Goal: Information Seeking & Learning: Learn about a topic

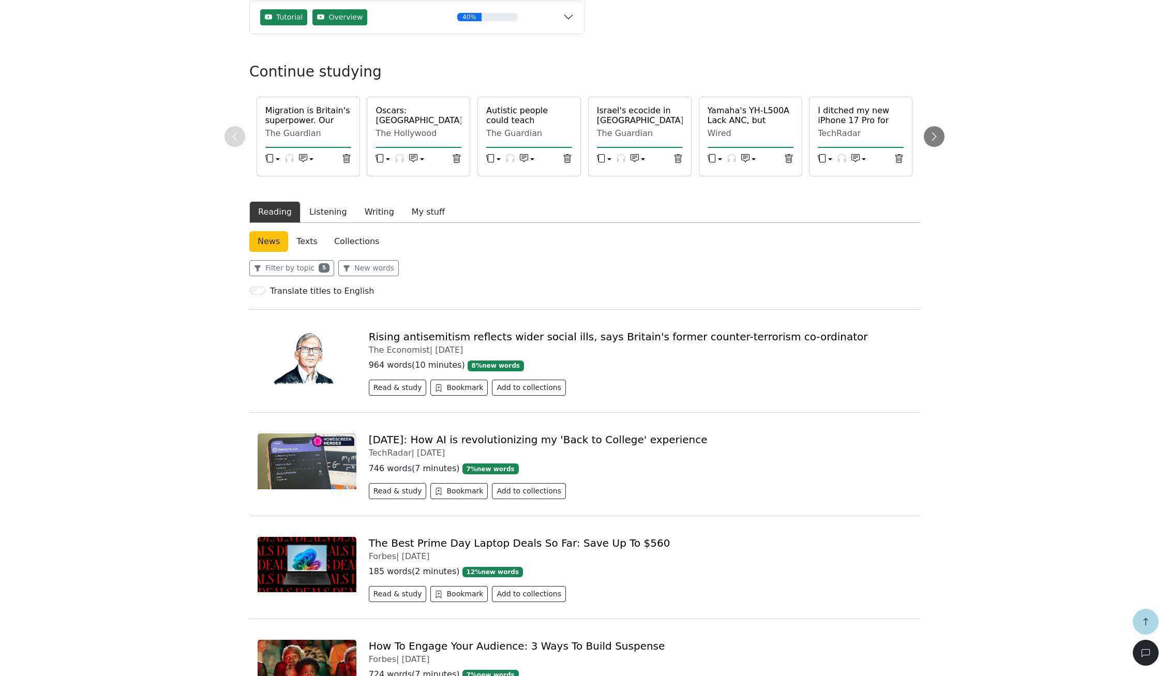
scroll to position [161, 0]
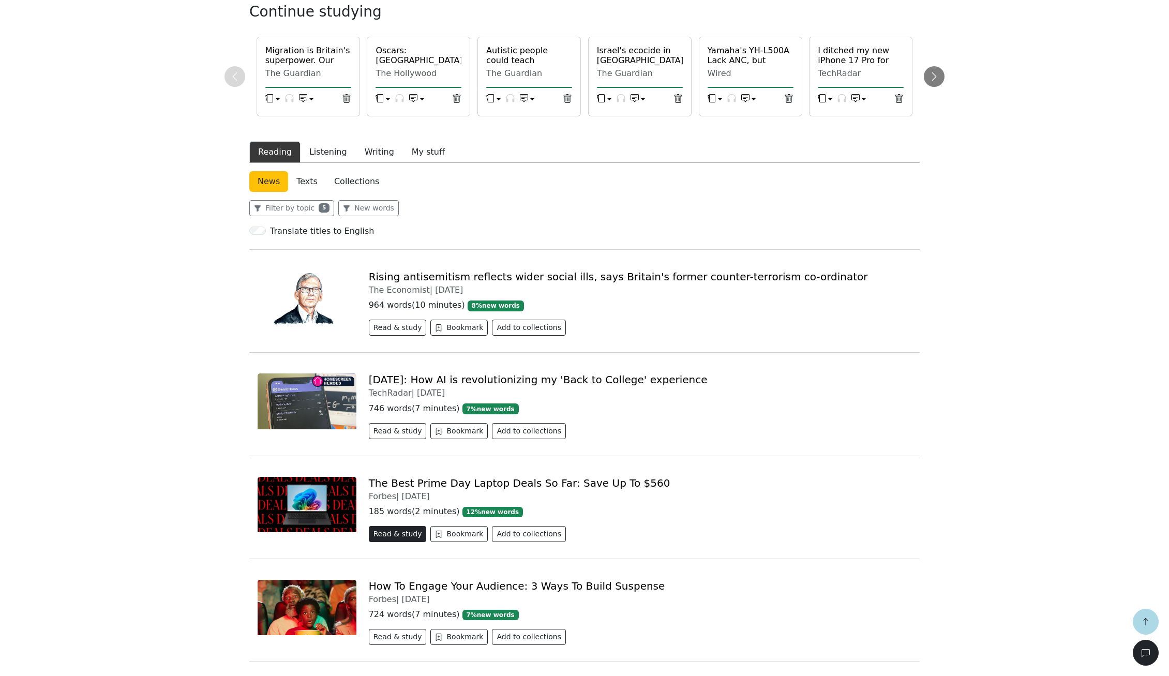
click at [405, 532] on button "Read & study" at bounding box center [398, 534] width 58 height 16
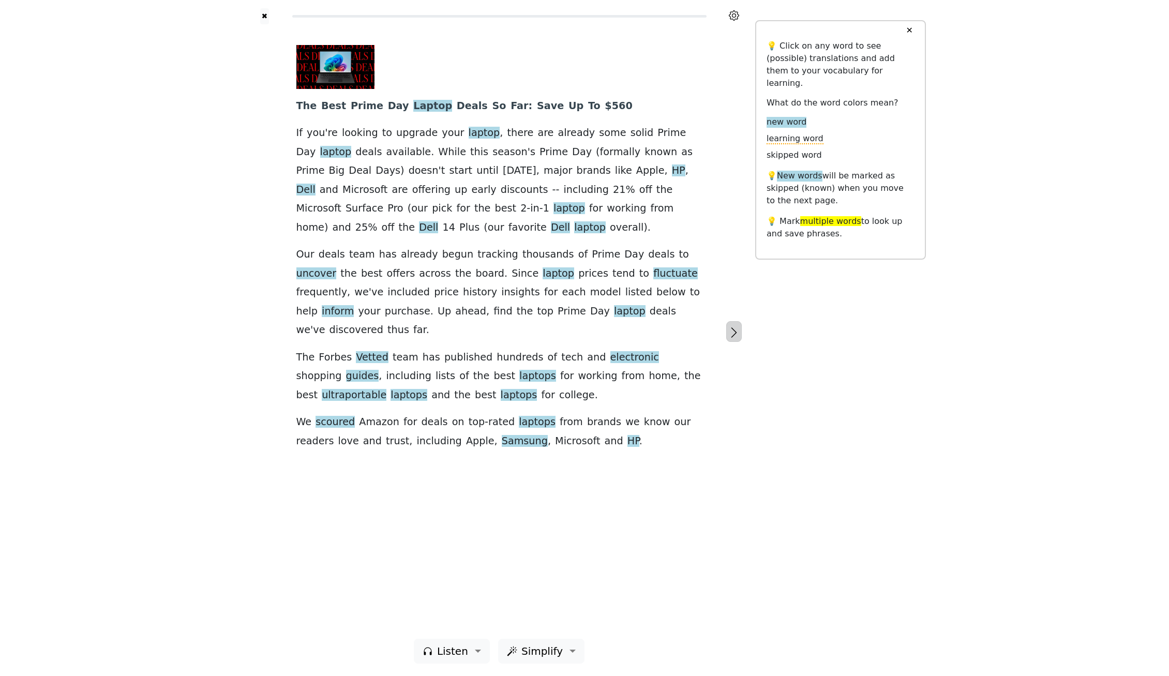
click at [729, 327] on button "button" at bounding box center [735, 331] width 16 height 21
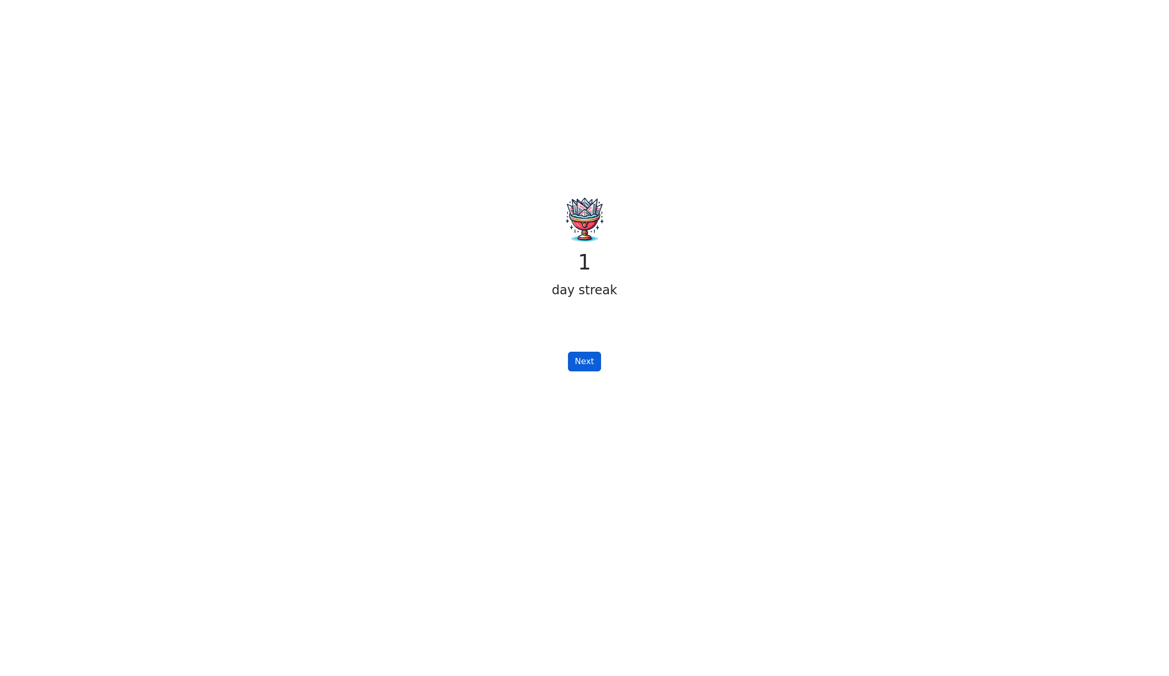
click at [592, 357] on button "Next" at bounding box center [584, 362] width 33 height 20
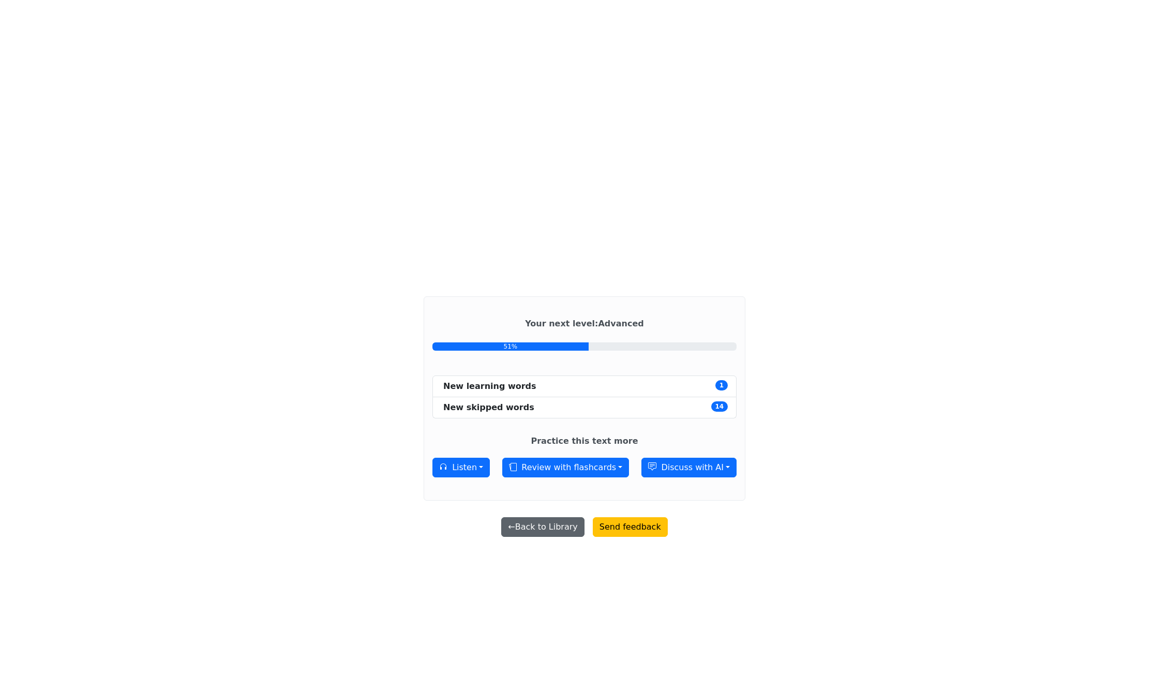
click at [530, 521] on button "← Back to Library" at bounding box center [542, 527] width 83 height 20
